Goal: Task Accomplishment & Management: Use online tool/utility

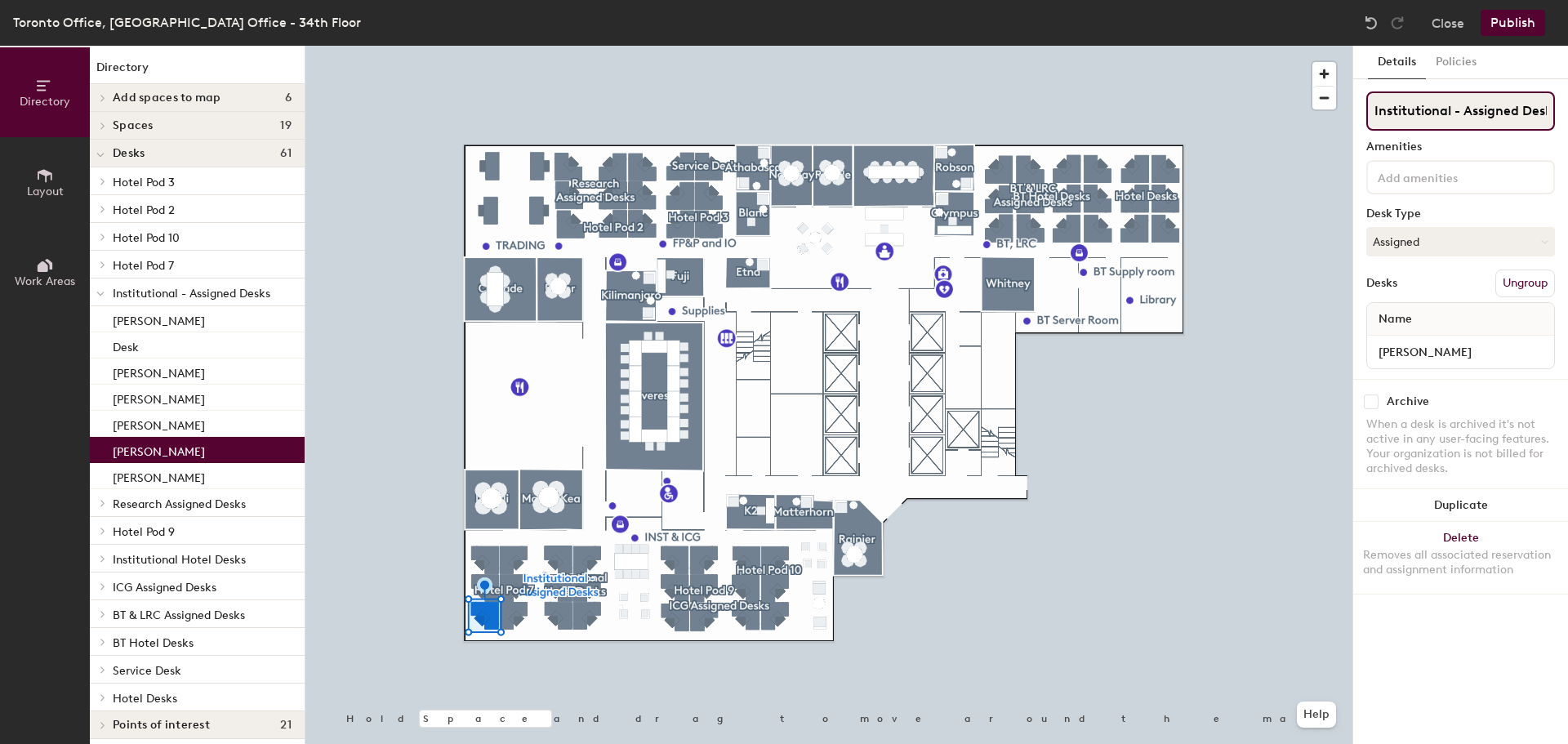
scroll to position [0, 11]
drag, startPoint x: 1433, startPoint y: 115, endPoint x: 1553, endPoint y: 106, distance: 120.3
click at [1567, 98] on html "Skip navigation Schedule Office People Analytics Visits Deliveries Services Man…" at bounding box center [784, 372] width 1568 height 744
click at [1383, 104] on input "Institutional - Assigned Desks" at bounding box center [1461, 111] width 189 height 39
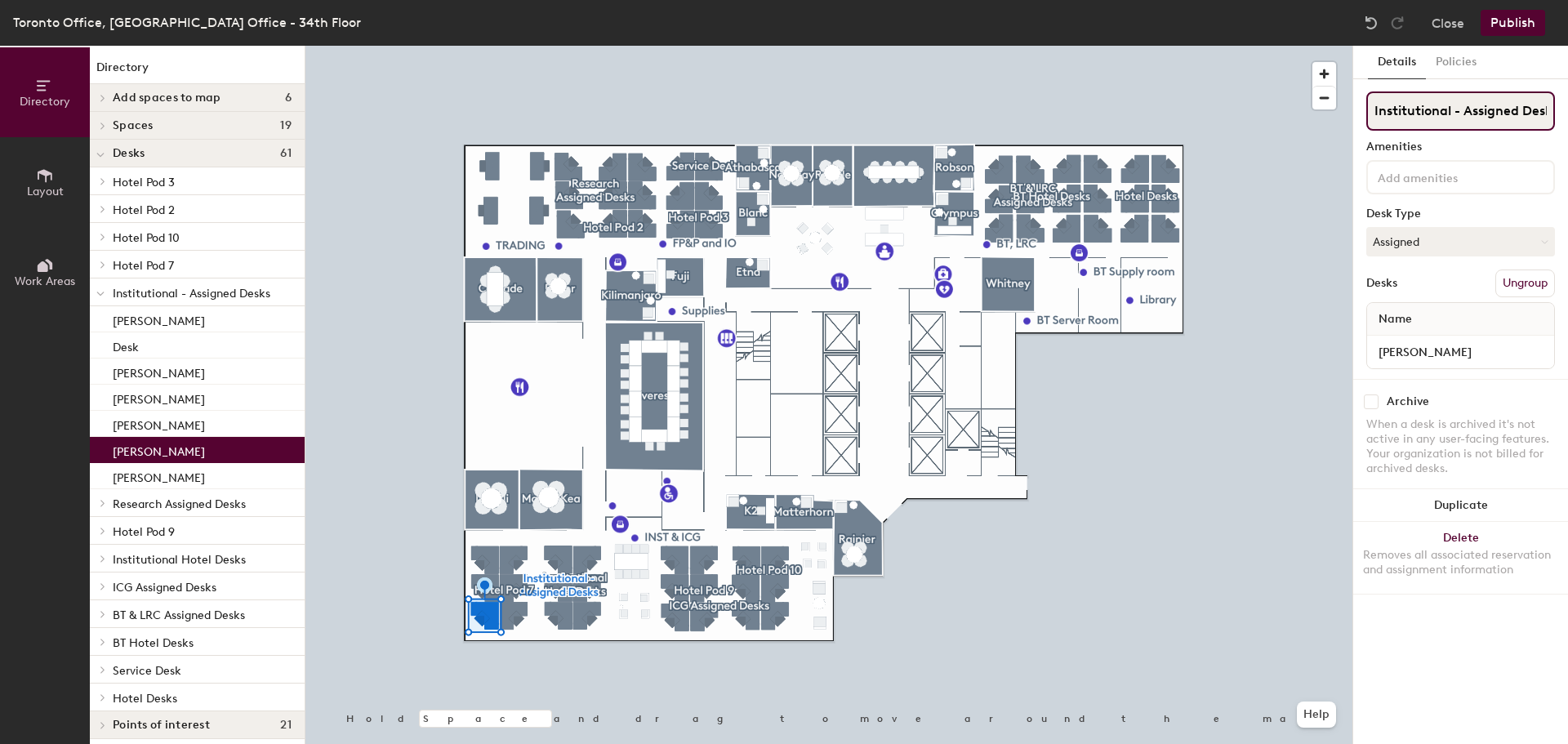
click at [1330, 113] on div "Directory Layout Work Areas Directory Add spaces to map 6 BT Server BT Supply /…" at bounding box center [784, 394] width 1568 height 698
click at [1390, 106] on input "Institutional - Assigned Desks" at bounding box center [1461, 111] width 189 height 39
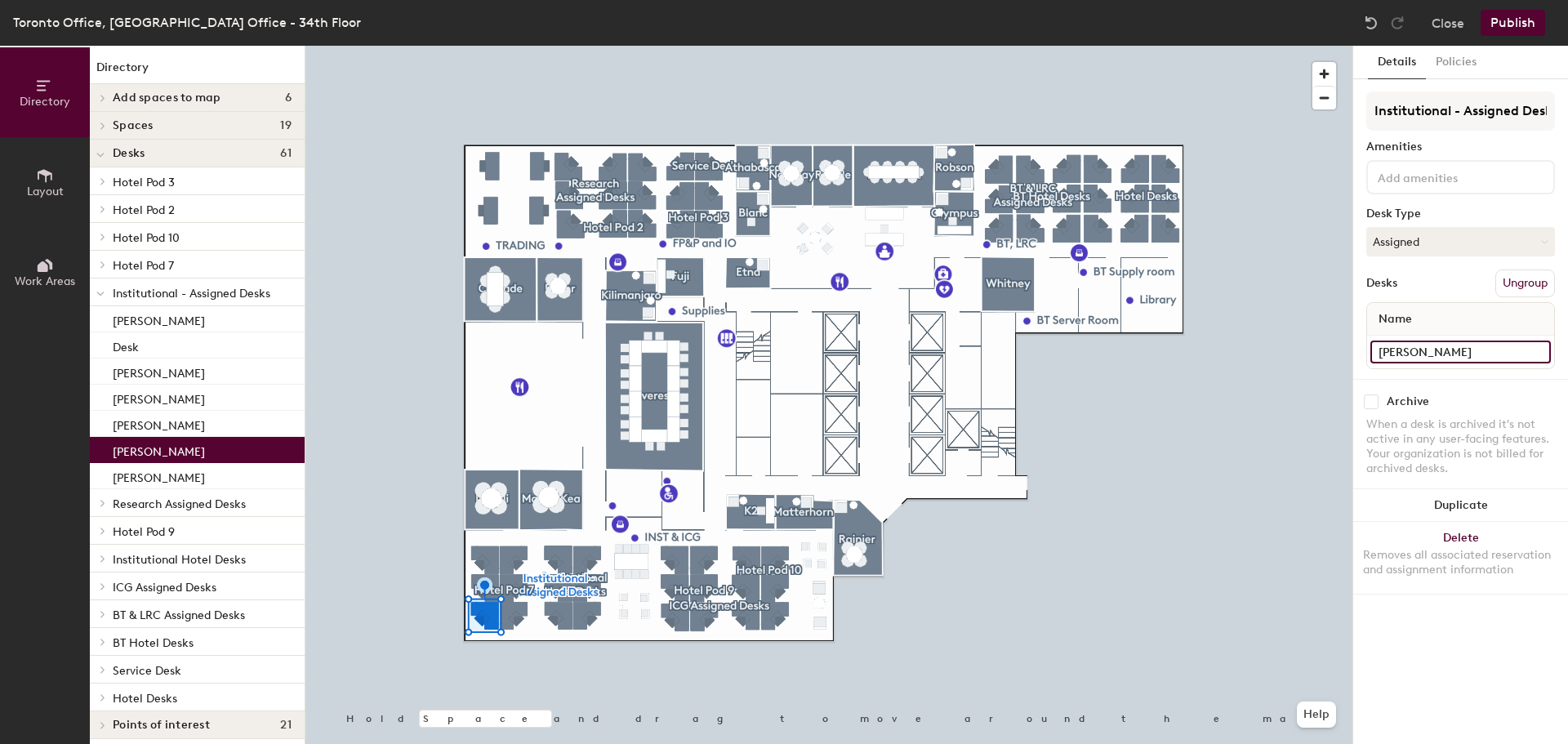
click at [1441, 351] on input "[PERSON_NAME]" at bounding box center [1460, 352] width 180 height 23
type input "[PERSON_NAME]"
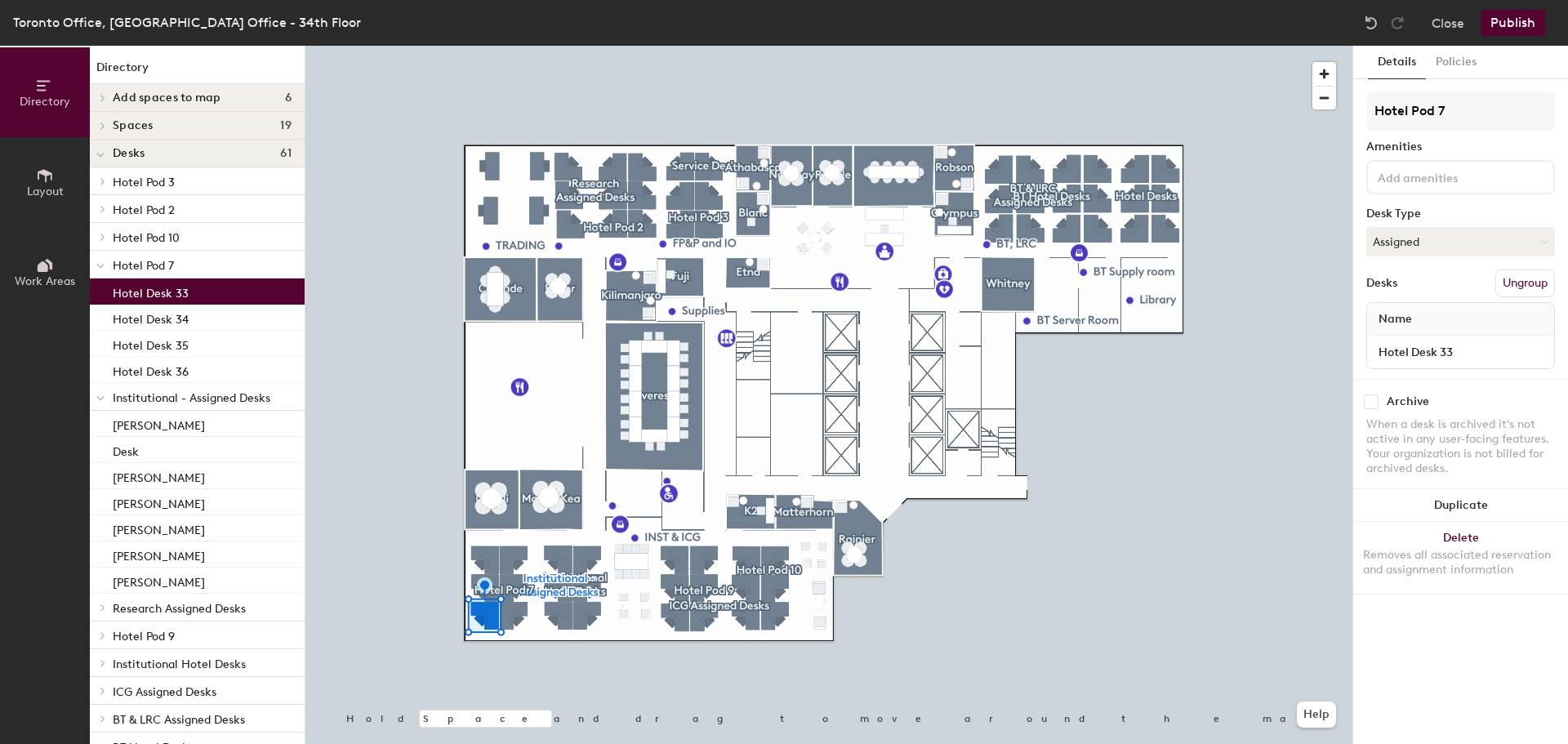
click at [481, 46] on div at bounding box center [829, 46] width 1047 height 0
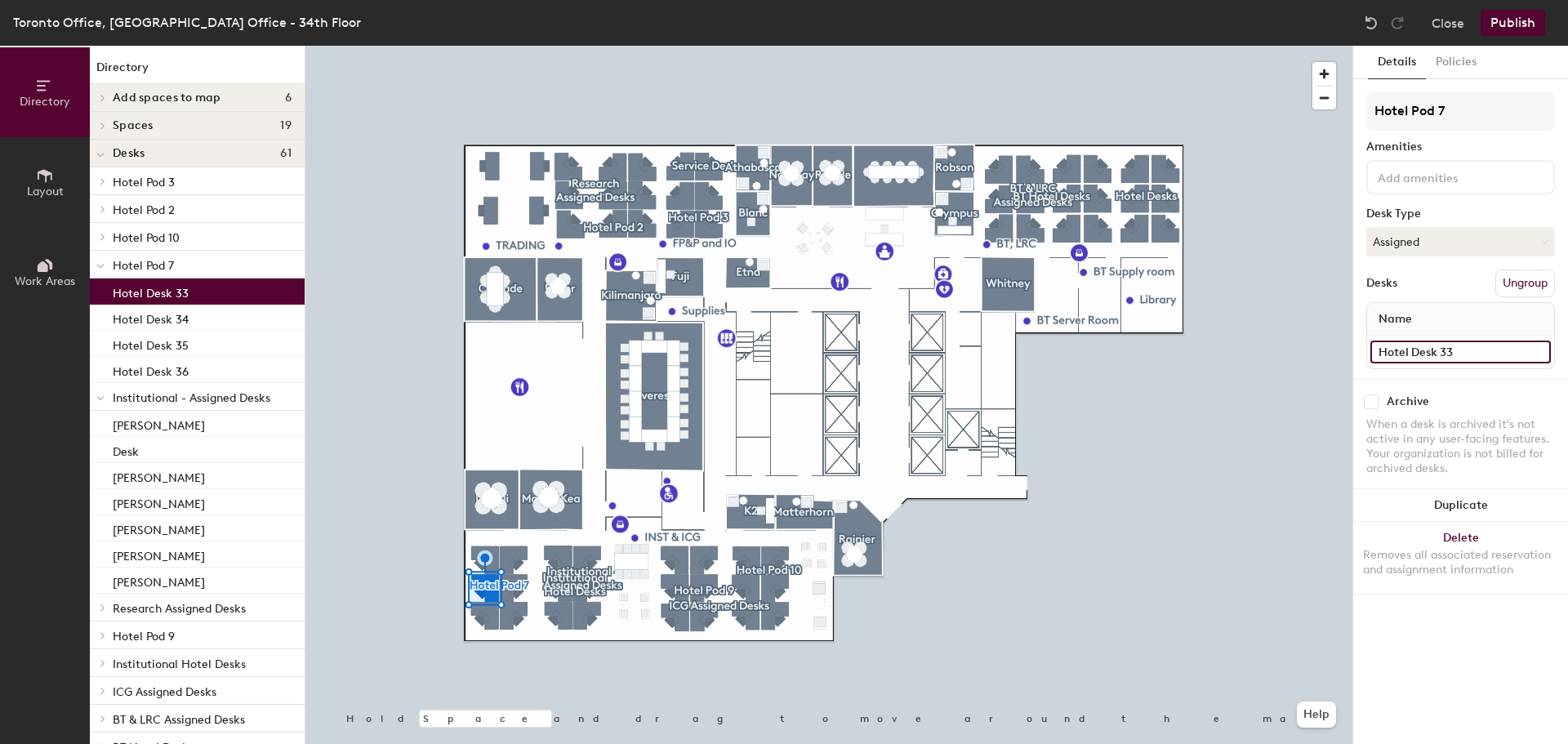
click at [1536, 347] on input "Hotel Desk 33" at bounding box center [1460, 352] width 180 height 23
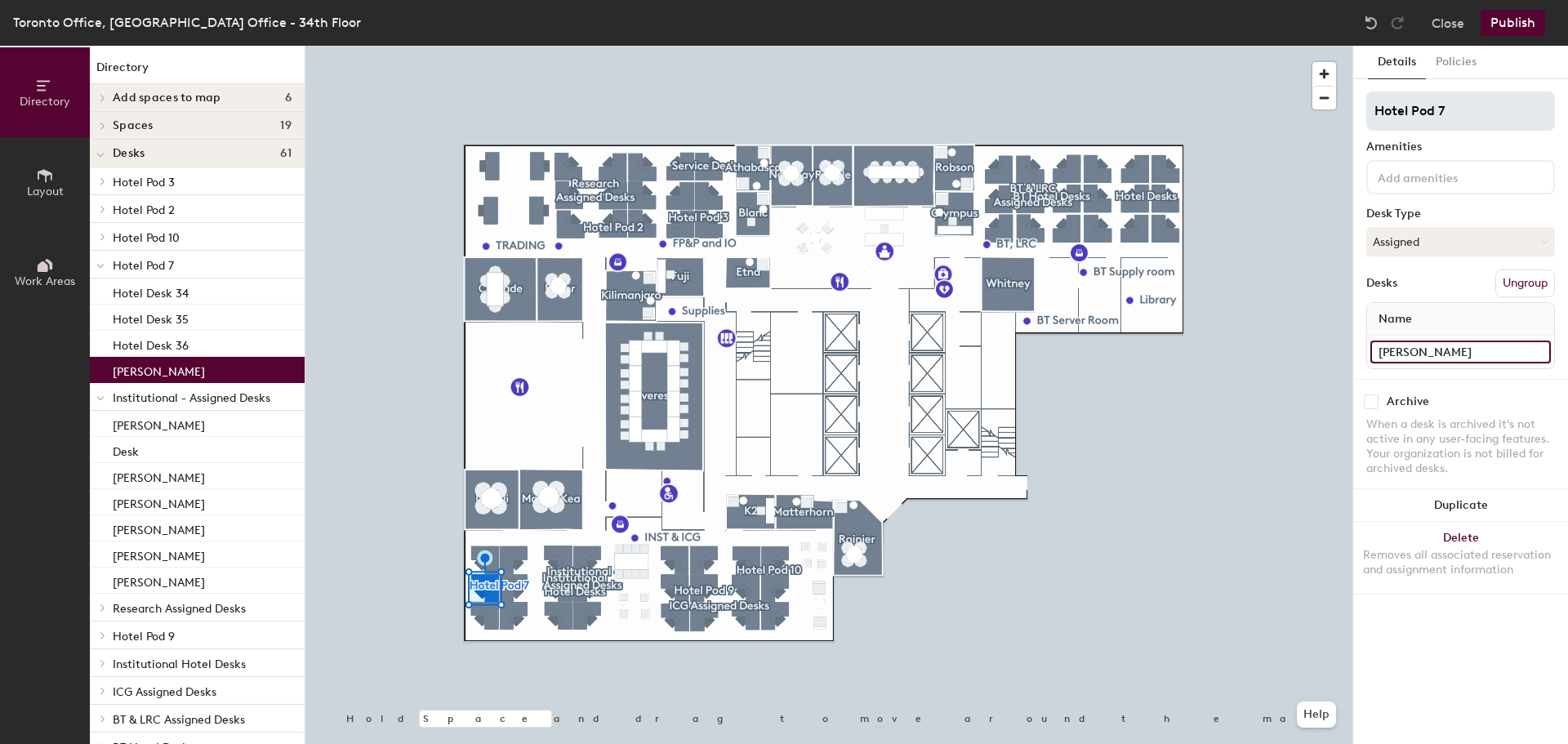
type input "[PERSON_NAME]"
click at [474, 46] on div at bounding box center [829, 46] width 1047 height 0
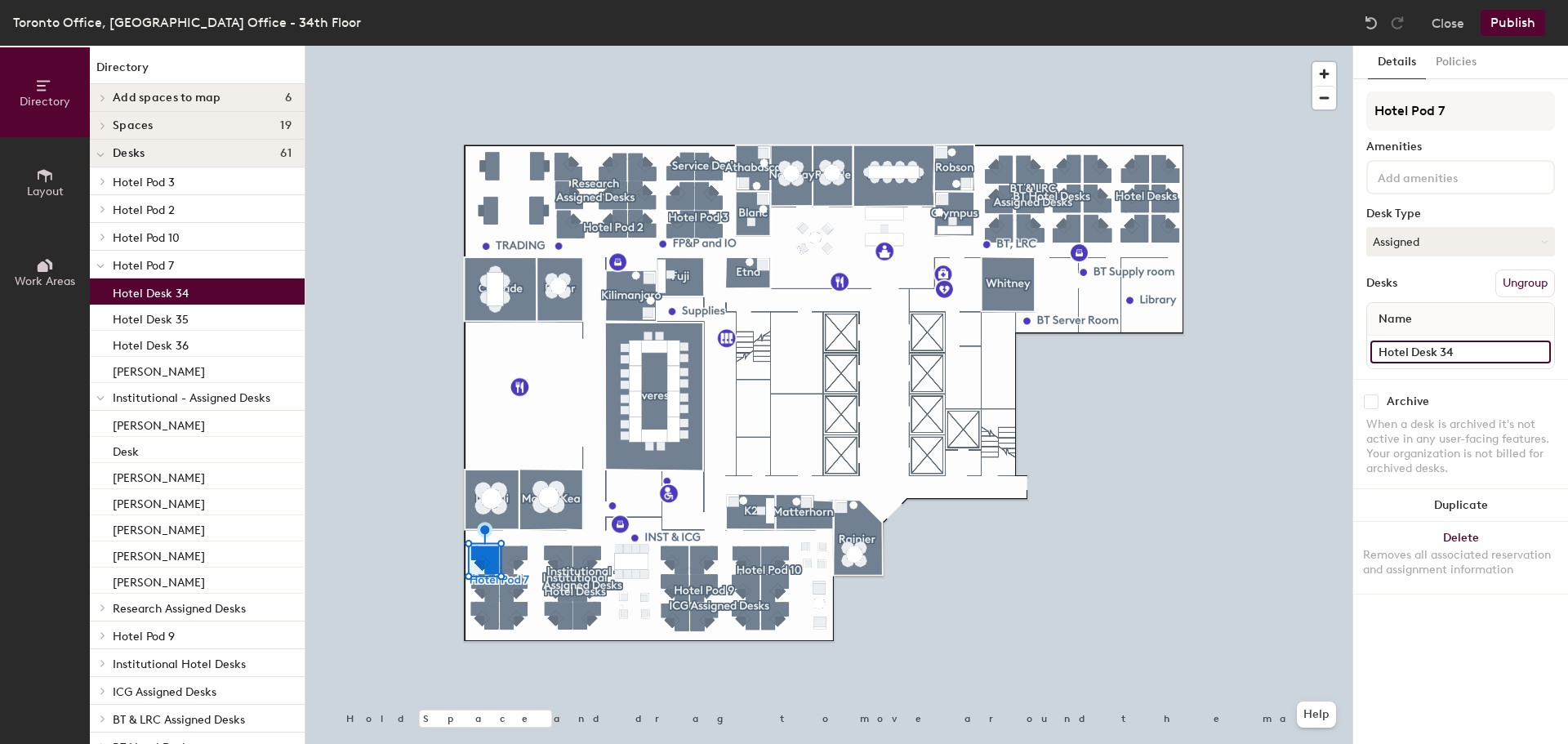
click at [1457, 347] on input "Hotel Desk 34" at bounding box center [1460, 352] width 180 height 23
type input "[PERSON_NAME]"
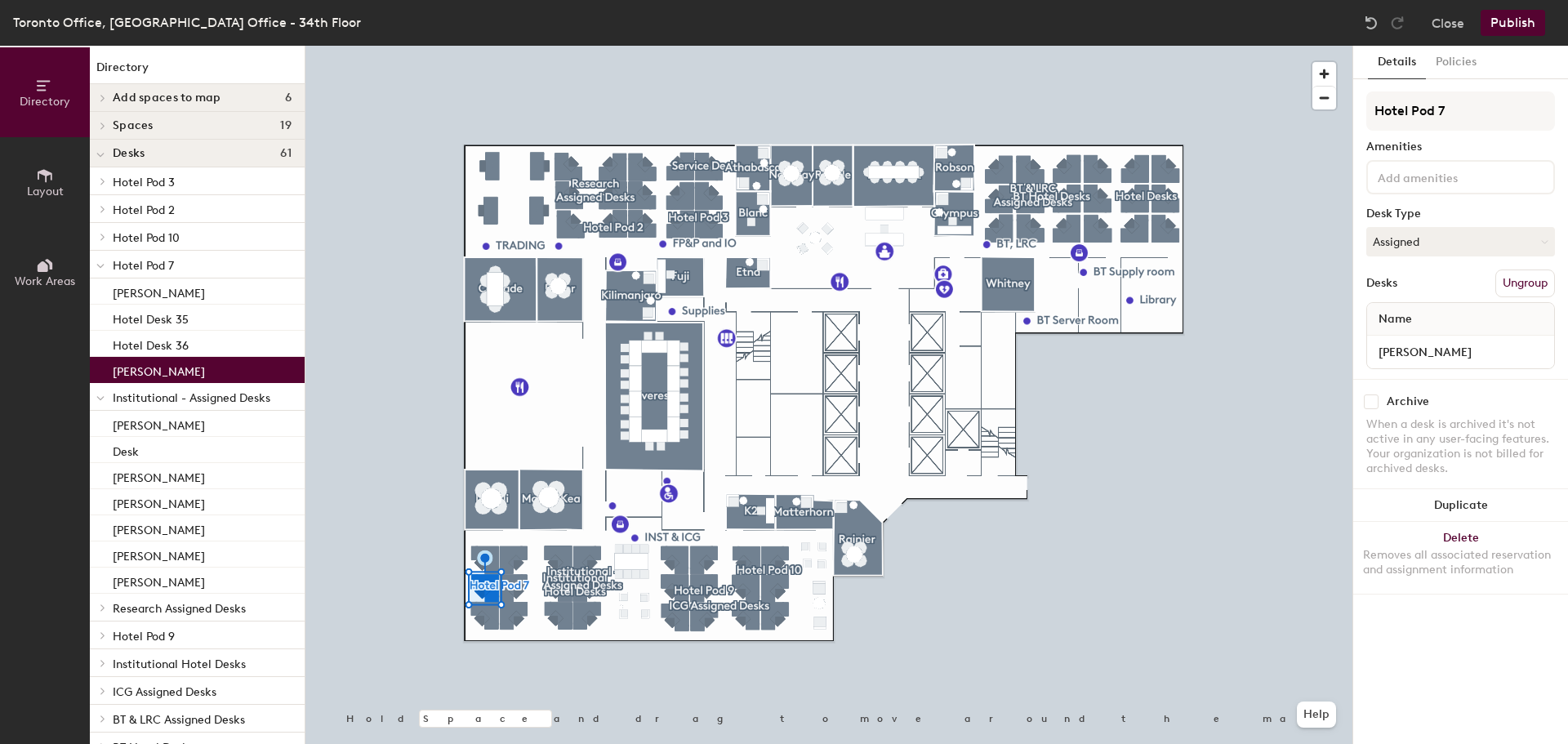
click at [159, 262] on span "Hotel Pod 7" at bounding box center [143, 266] width 61 height 14
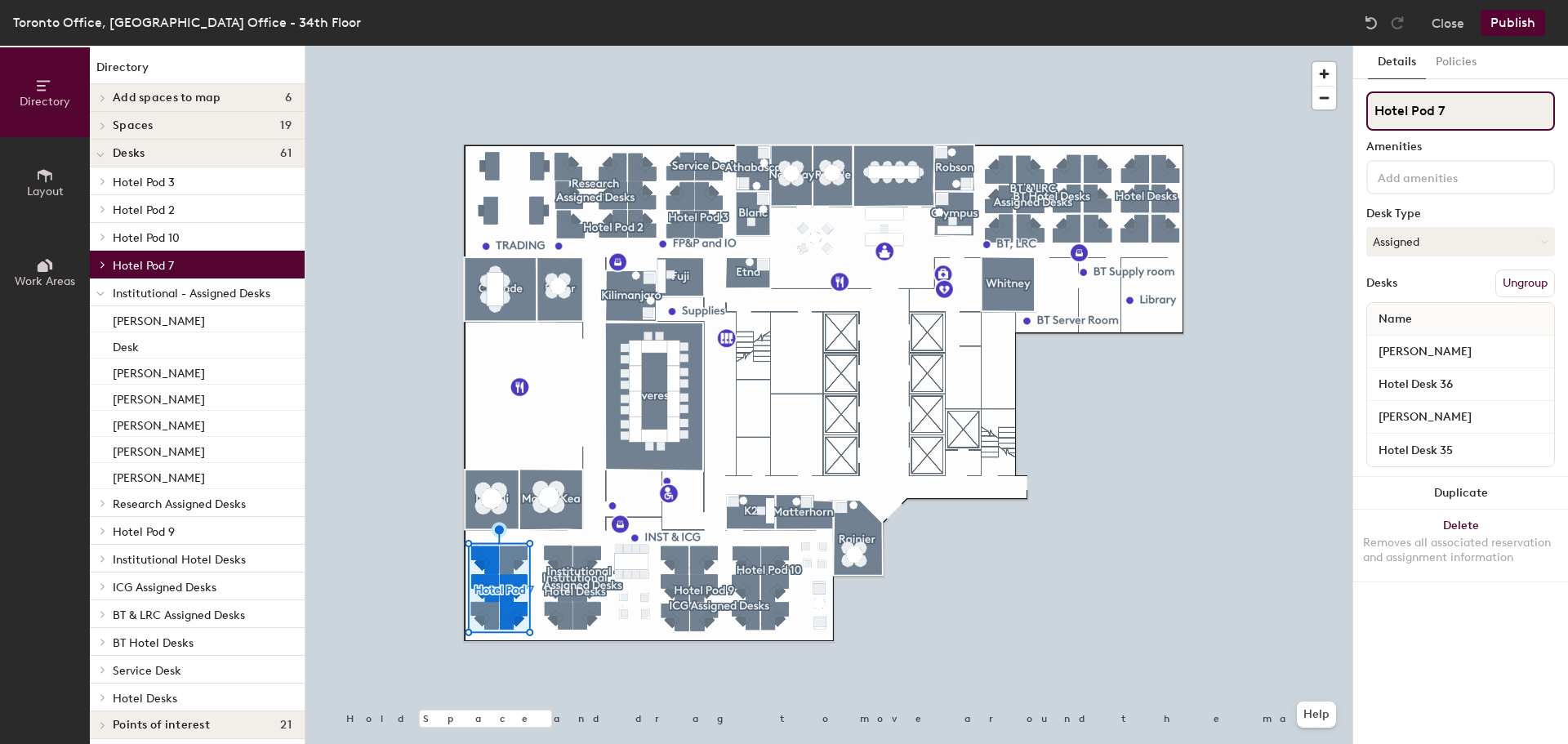
drag, startPoint x: 1449, startPoint y: 111, endPoint x: 1355, endPoint y: 117, distance: 94.2
click at [1355, 117] on div "Details Policies Hotel Pod 7 Amenities Desk Type Assigned Desks Ungroup Name [P…" at bounding box center [1460, 394] width 215 height 698
type input "Institutional - Assigned Desks"
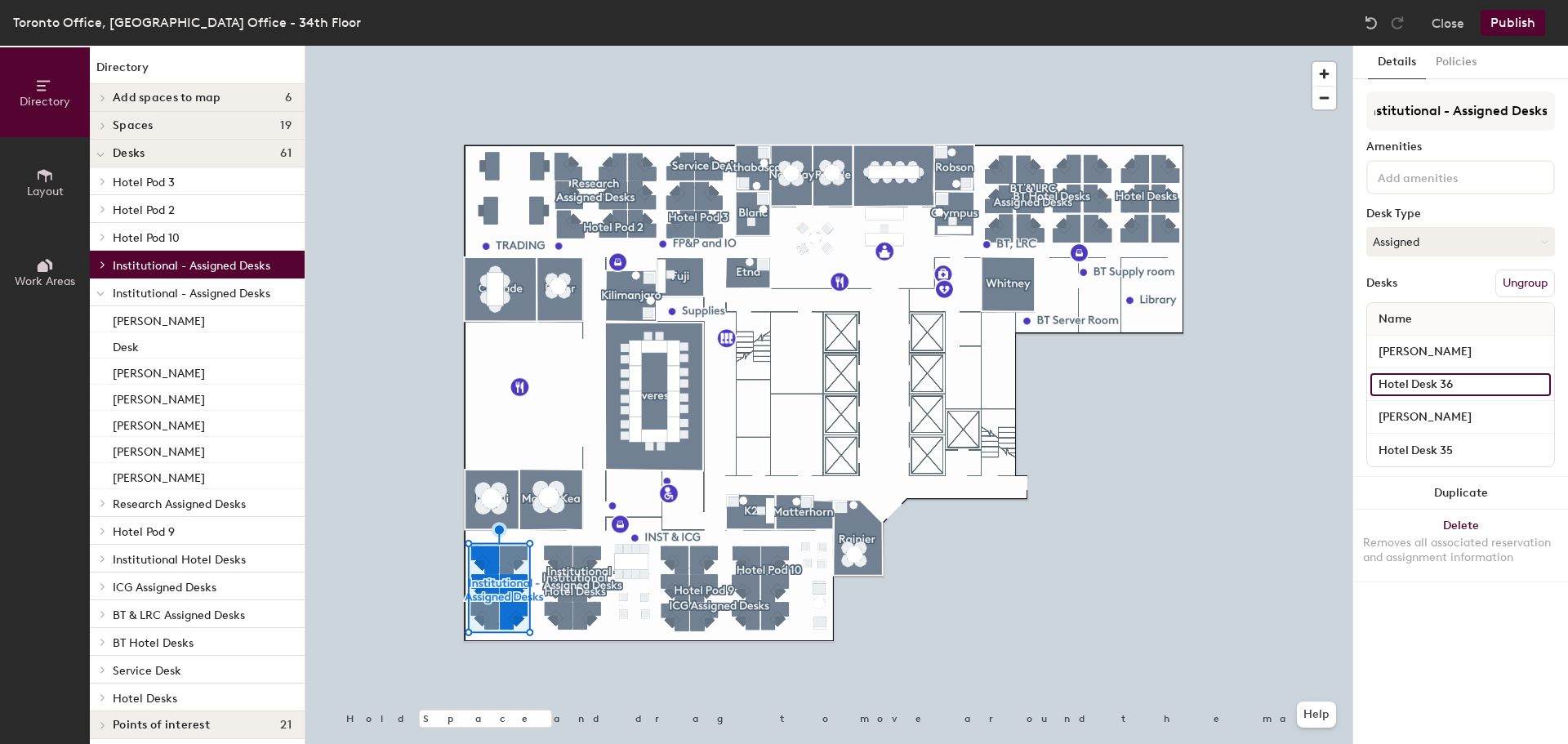
click at [1435, 386] on input "Hotel Desk 36" at bounding box center [1460, 385] width 180 height 23
type input "[PERSON_NAME]"
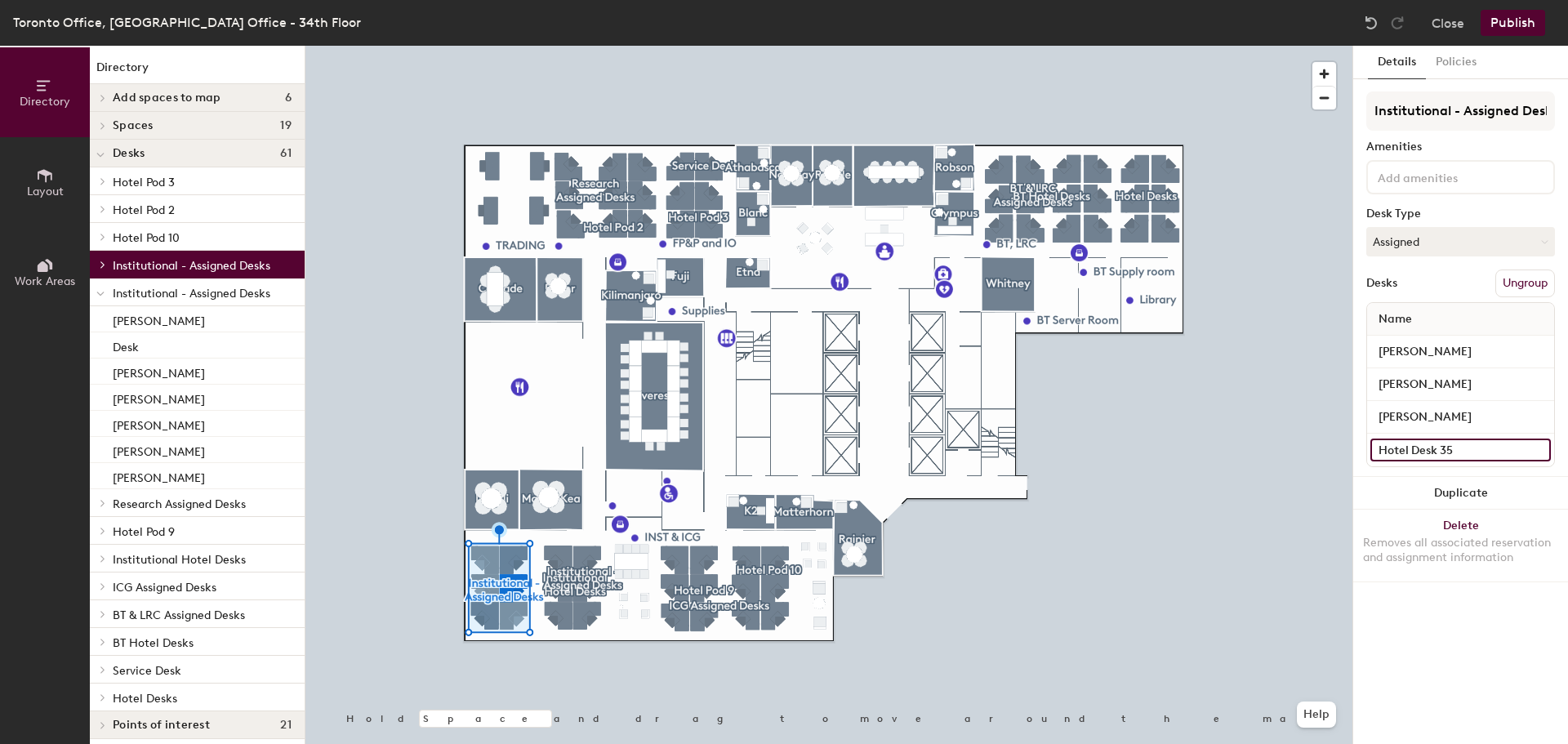
click at [1442, 455] on input "Hotel Desk 35" at bounding box center [1460, 450] width 180 height 23
type input "[PERSON_NAME]"
click at [166, 345] on div "Desk" at bounding box center [197, 345] width 215 height 26
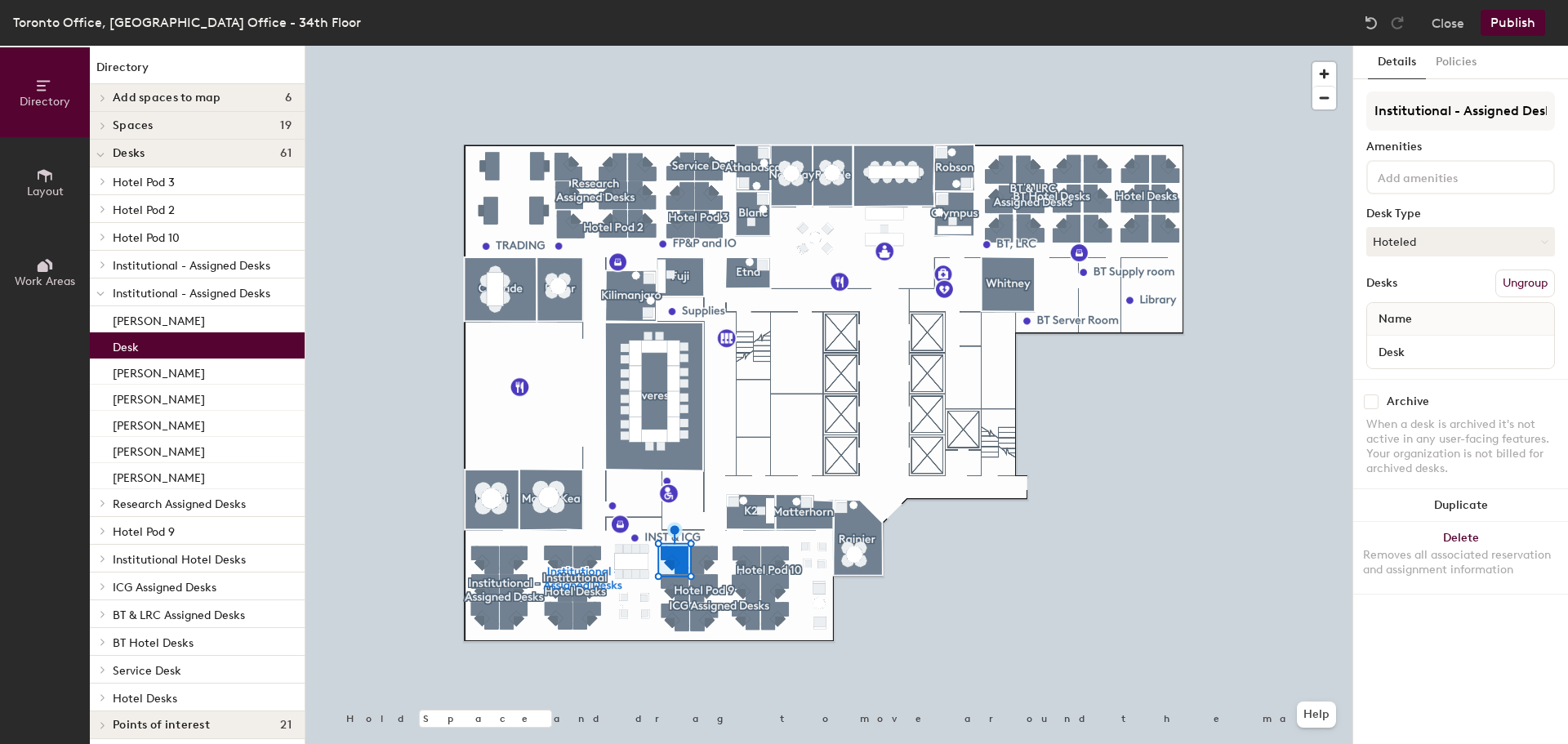
click at [177, 562] on span "Institutional Hotel Desks" at bounding box center [179, 560] width 133 height 14
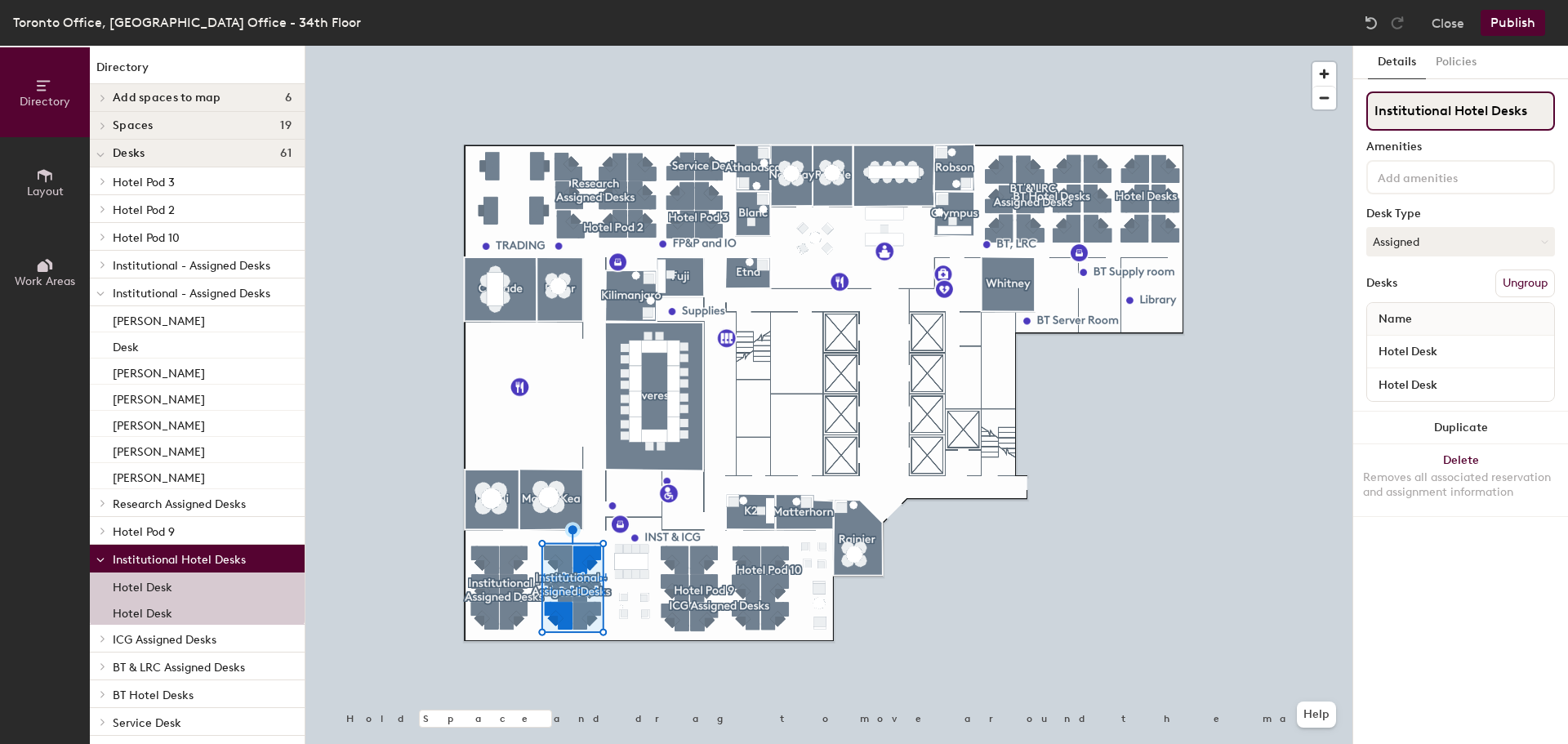
click at [1500, 104] on input "Institutional Hotel Desks" at bounding box center [1461, 111] width 189 height 39
drag, startPoint x: 1456, startPoint y: 107, endPoint x: 1584, endPoint y: 98, distance: 128.3
click at [1567, 98] on html "Skip navigation Schedule Office People Analytics Visits Deliveries Services Man…" at bounding box center [784, 372] width 1568 height 744
type input "Institutional - Assigned Desks"
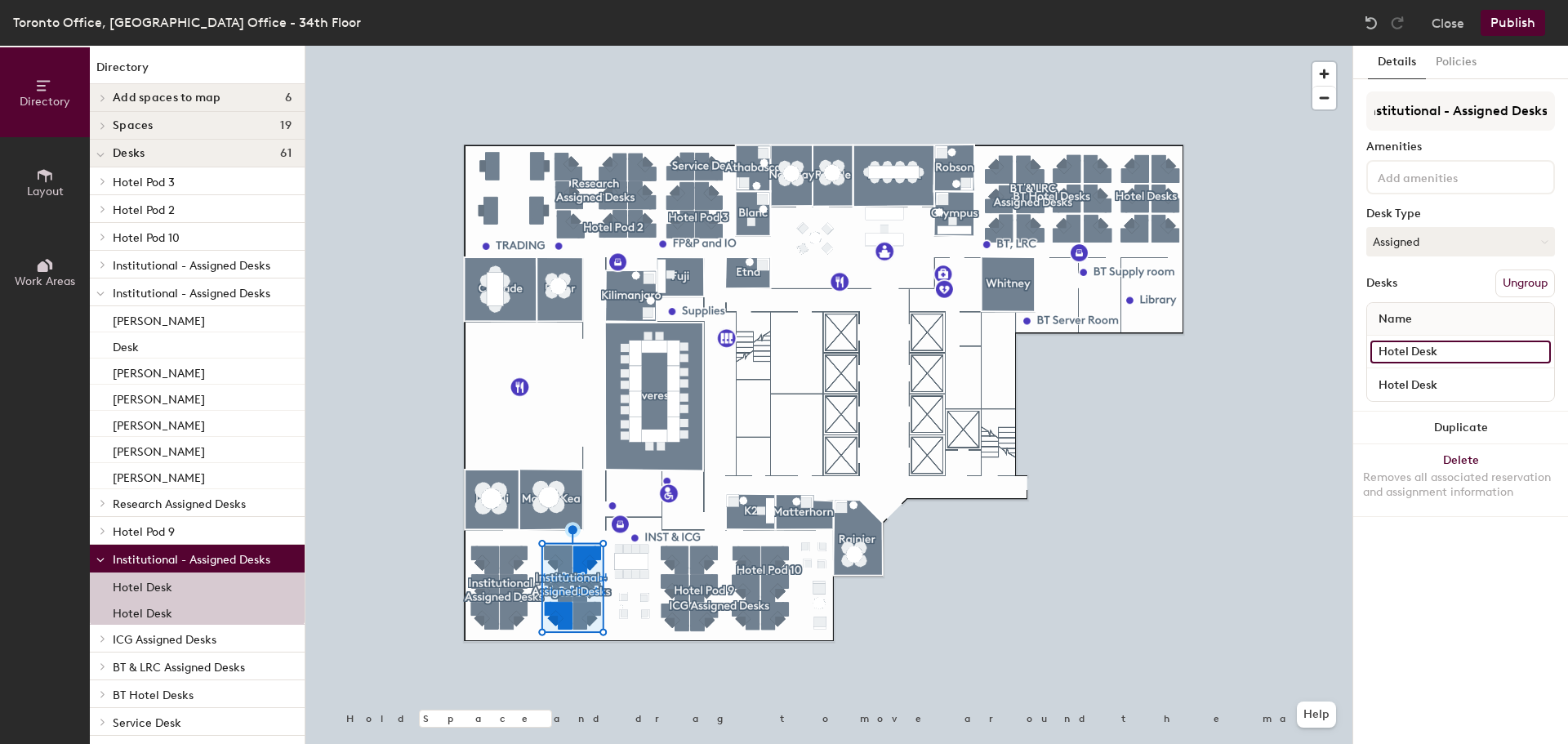
click at [1419, 350] on input "Hotel Desk" at bounding box center [1460, 352] width 180 height 23
type input "[PERSON_NAME]"
click at [1440, 381] on input "Hotel Desk" at bounding box center [1460, 385] width 180 height 23
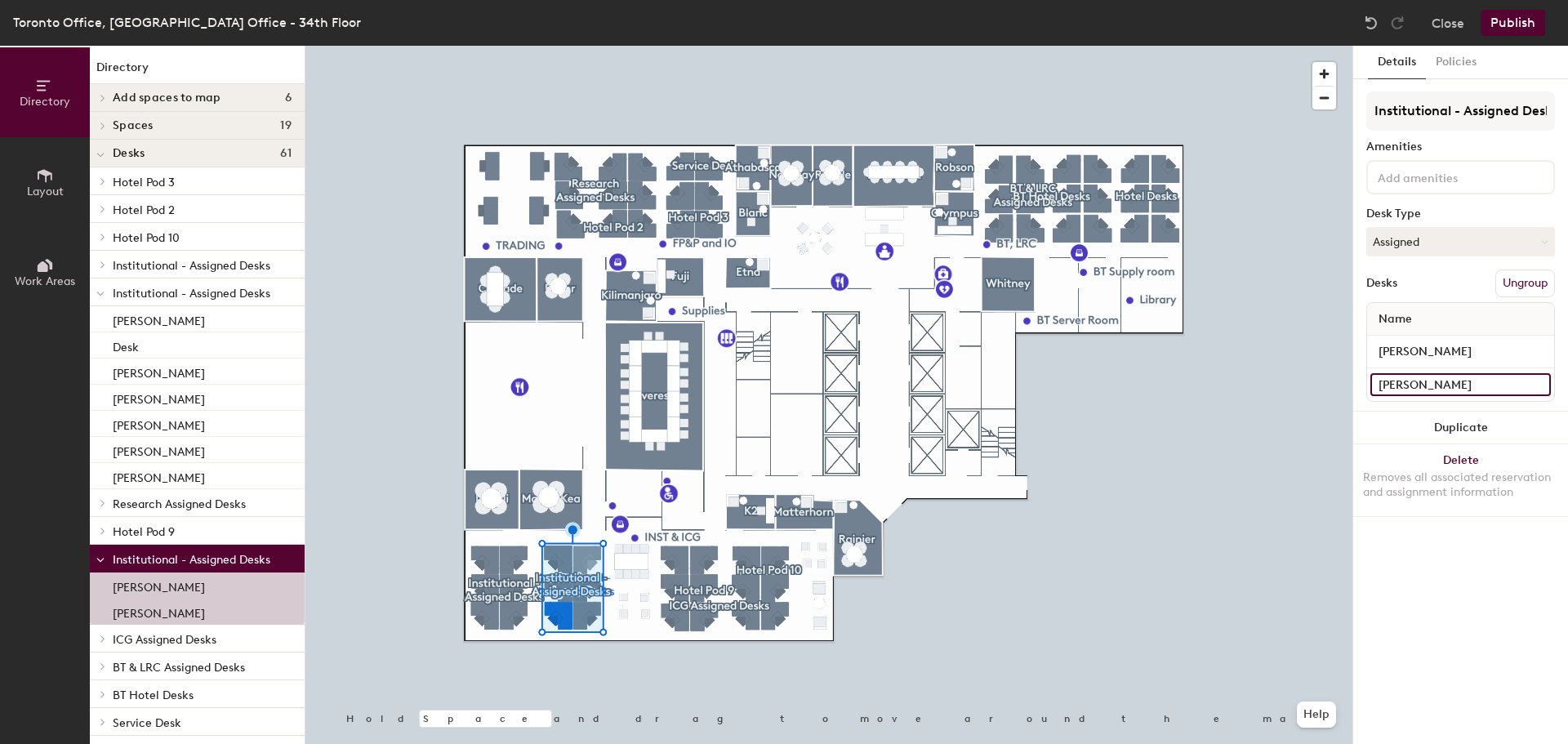
type input "[PERSON_NAME]"
click at [1530, 16] on button "Publish" at bounding box center [1513, 22] width 65 height 26
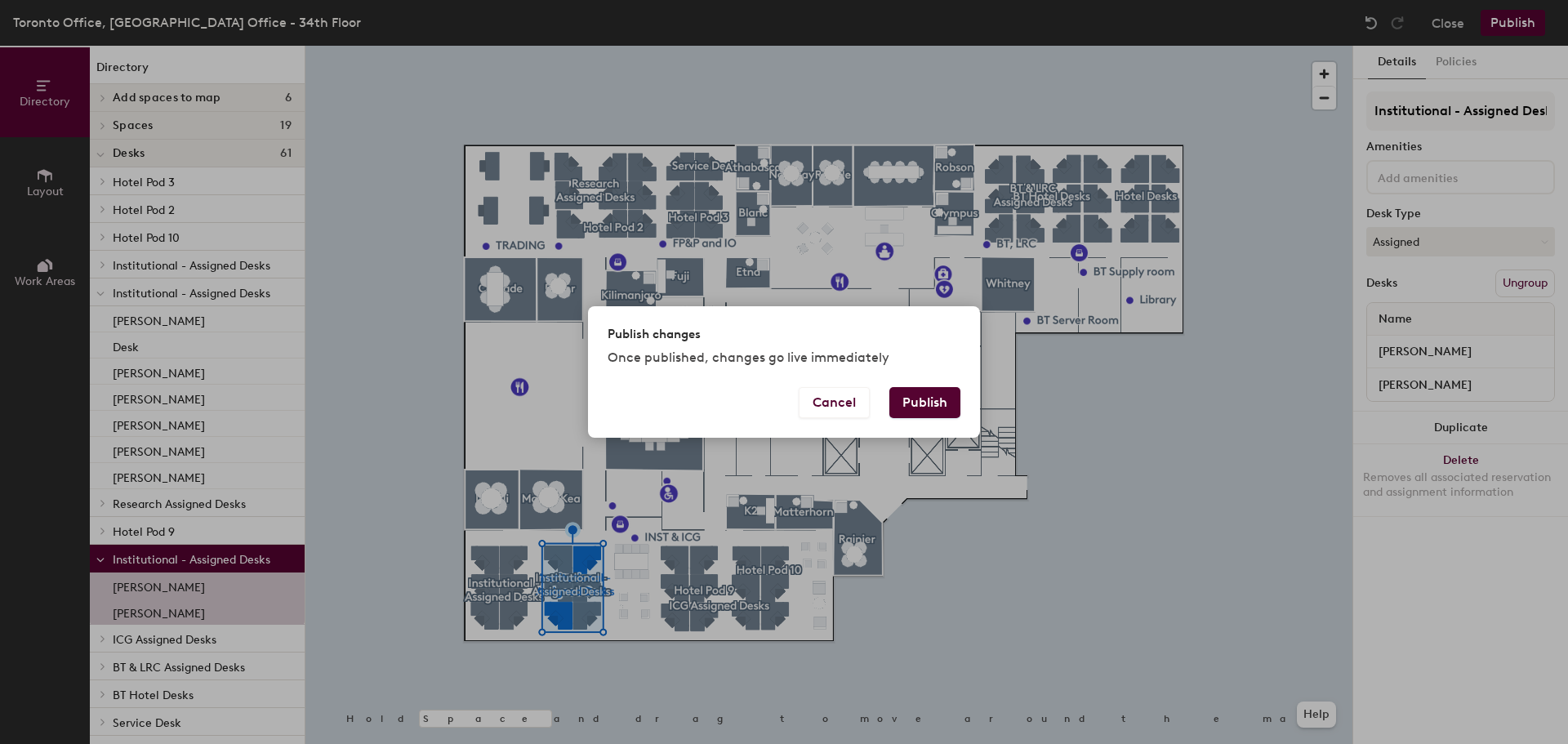
click at [931, 402] on button "Publish" at bounding box center [924, 402] width 71 height 31
